Goal: Information Seeking & Learning: Compare options

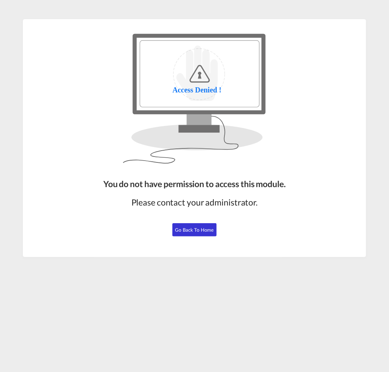
click at [181, 229] on span "Go Back to Home" at bounding box center [194, 230] width 39 height 6
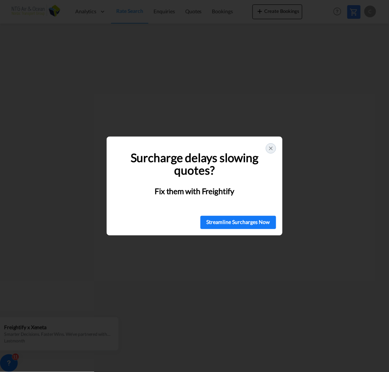
click at [274, 148] on div at bounding box center [270, 148] width 10 height 10
